Goal: Transaction & Acquisition: Purchase product/service

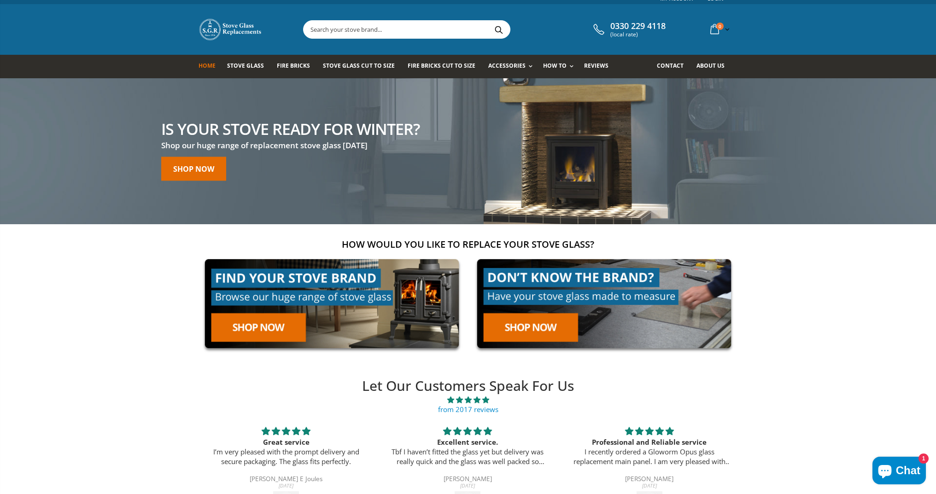
scroll to position [7, 0]
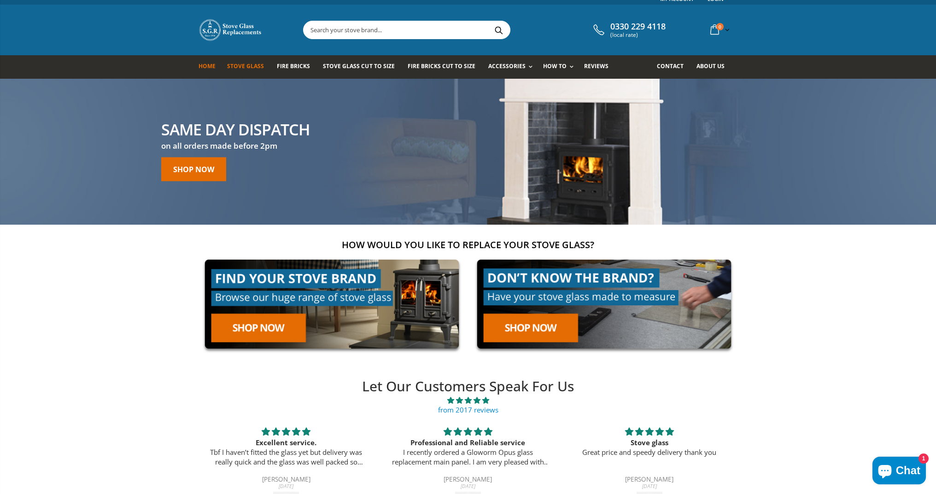
click at [241, 69] on span "Stove Glass" at bounding box center [245, 66] width 37 height 8
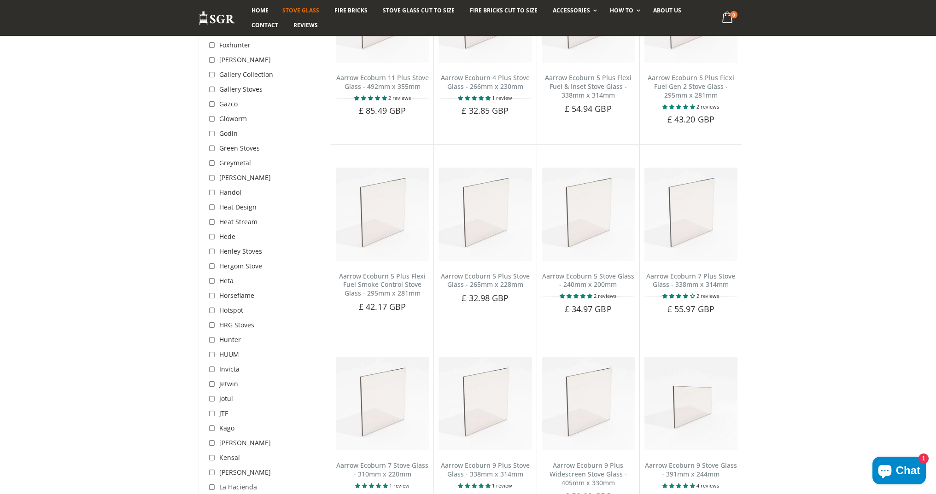
scroll to position [1486, 0]
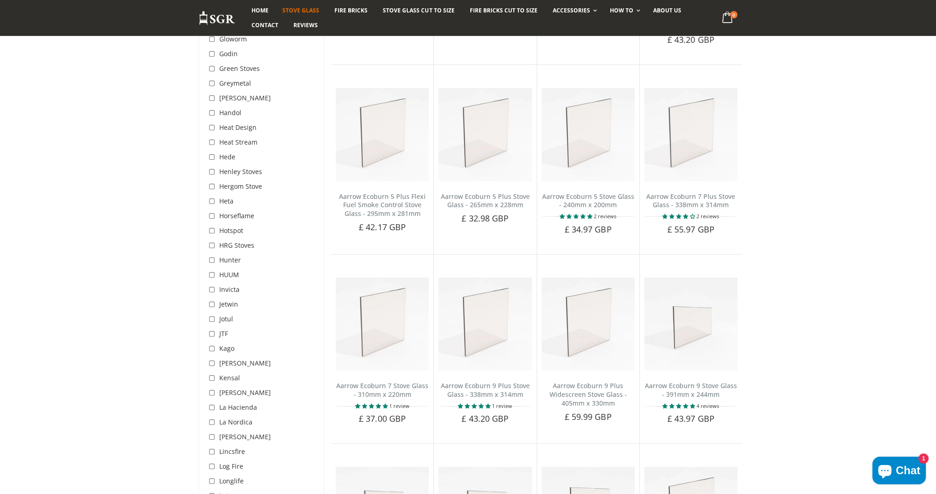
click at [227, 315] on span "Jotul" at bounding box center [226, 319] width 14 height 9
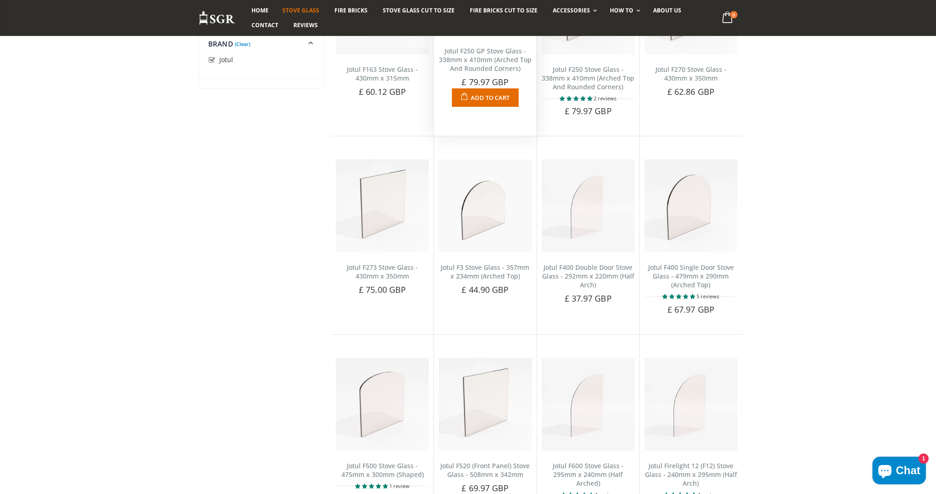
scroll to position [1185, 0]
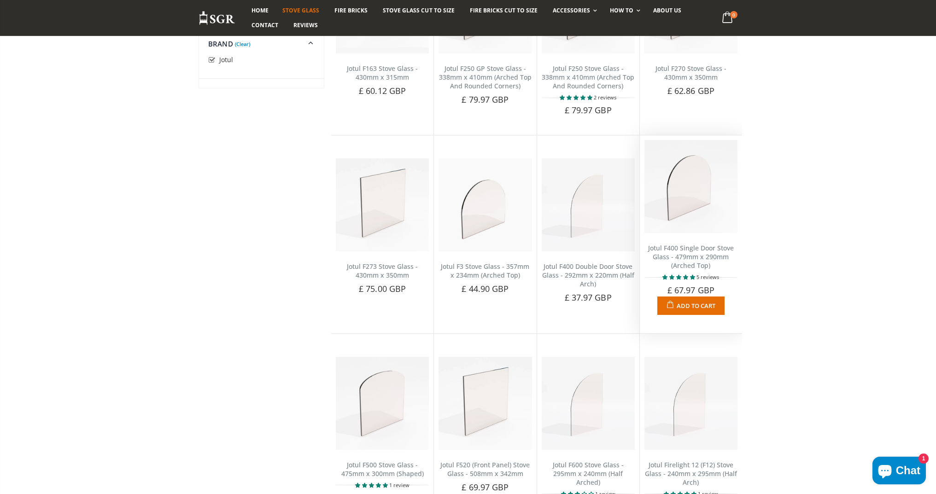
click at [690, 250] on link "Jotul F400 Single Door Stove Glass - 479mm x 290mm (Arched Top)" at bounding box center [691, 257] width 86 height 26
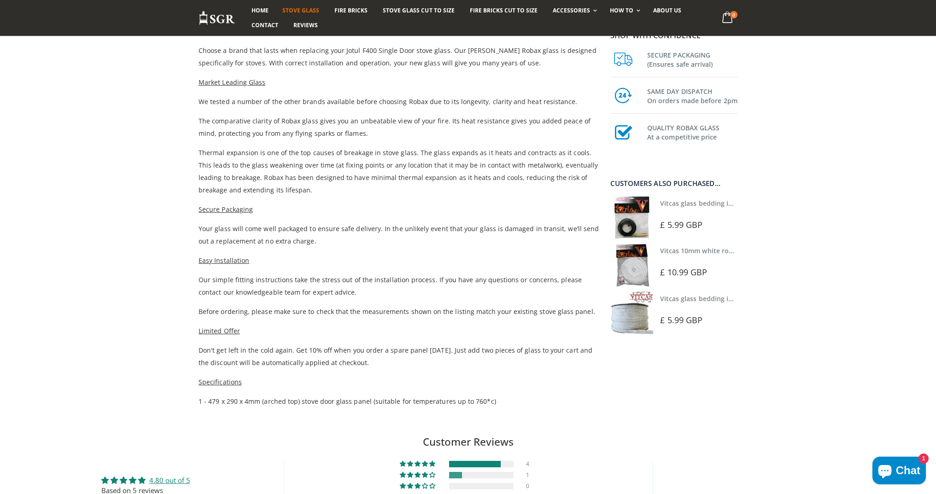
scroll to position [311, 0]
